Goal: Information Seeking & Learning: Learn about a topic

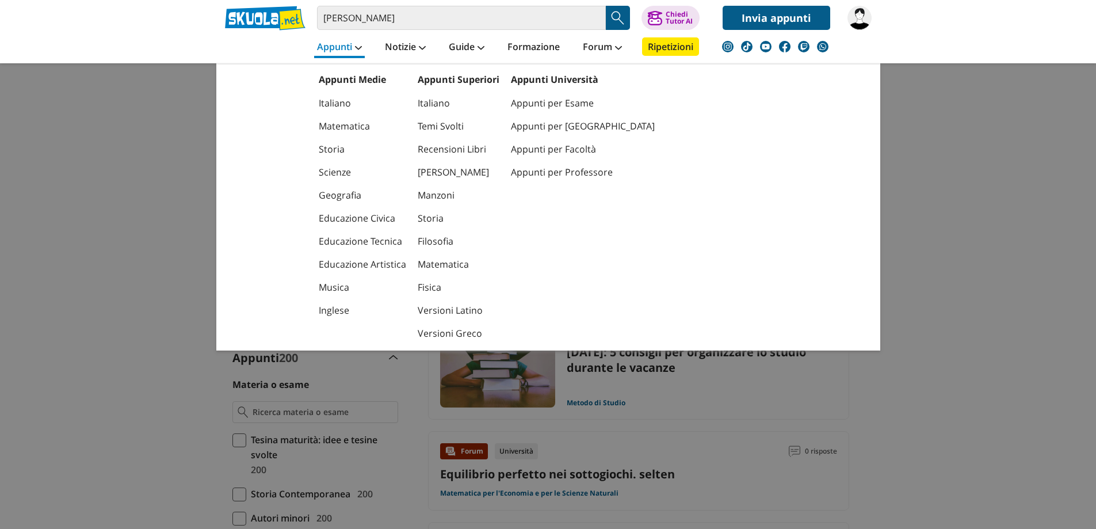
click at [343, 41] on link "Appunti" at bounding box center [339, 47] width 51 height 21
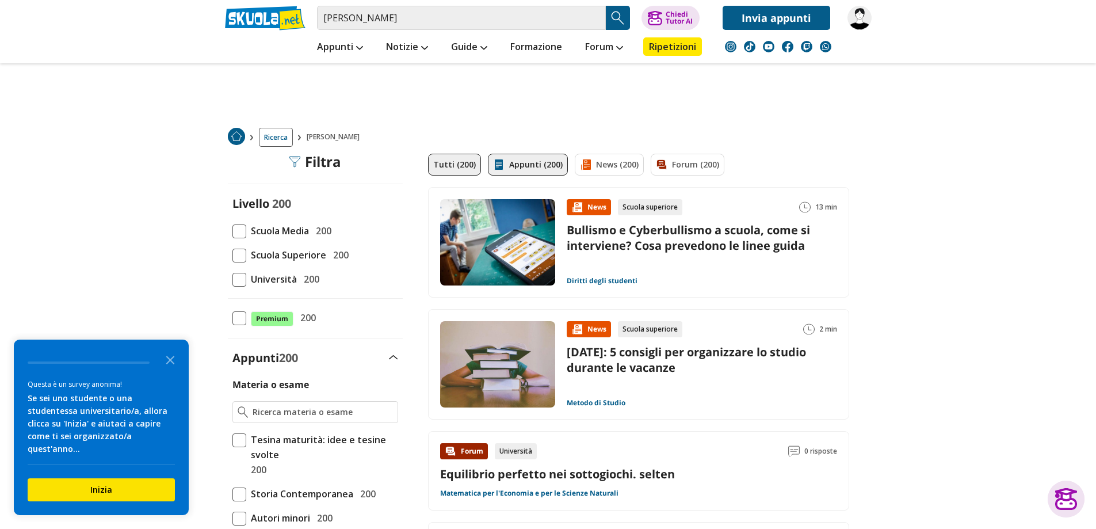
click at [539, 170] on link "Appunti (200)" at bounding box center [528, 165] width 80 height 22
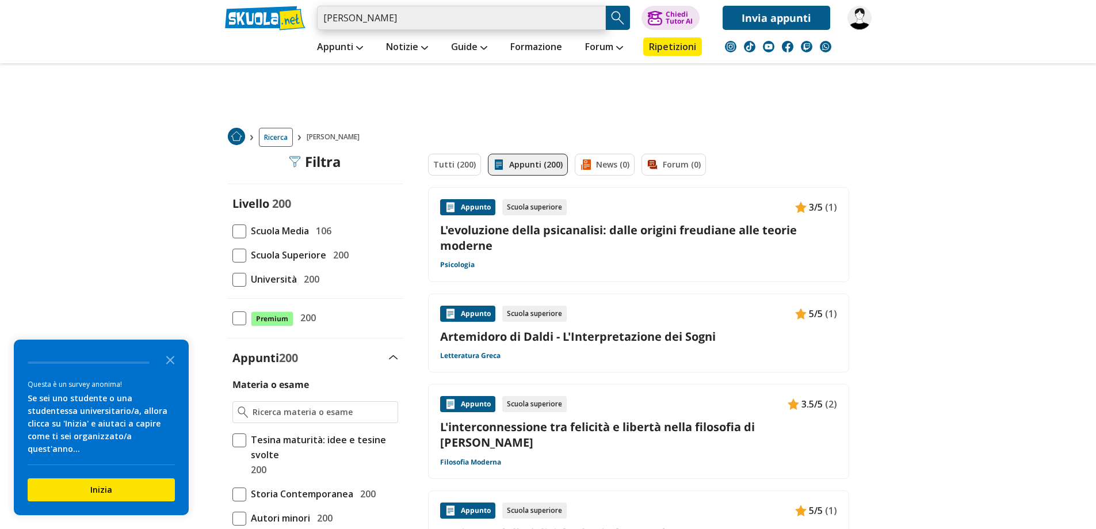
click at [458, 22] on input "[PERSON_NAME]" at bounding box center [461, 18] width 289 height 24
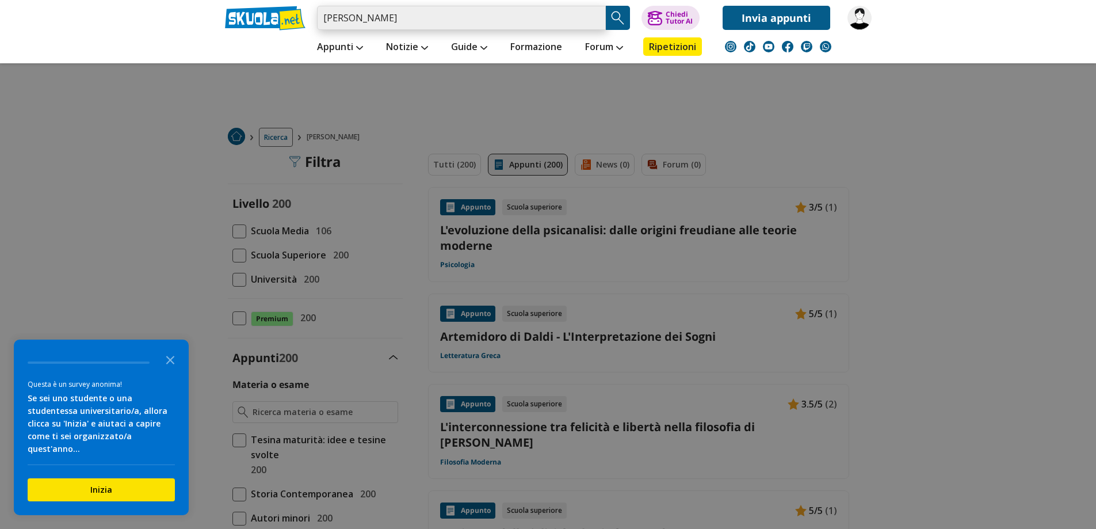
drag, startPoint x: 458, startPoint y: 22, endPoint x: 273, endPoint y: 20, distance: 184.6
click at [273, 20] on div "antonio morini Caricamento in corso... Trova un tutor esperto su questo argomen…" at bounding box center [548, 15] width 664 height 30
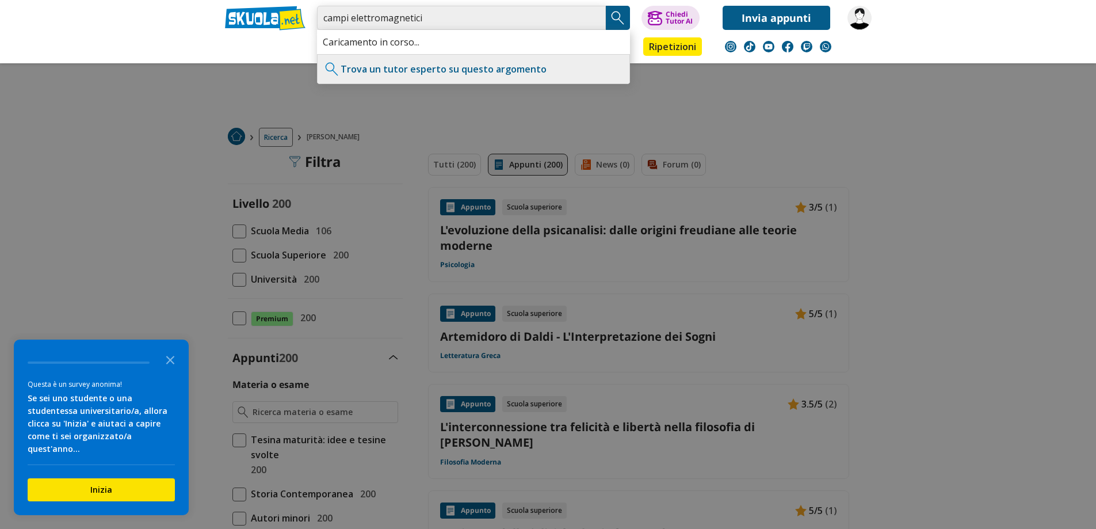
type input "campi elettromagnetici"
